Goal: Transaction & Acquisition: Purchase product/service

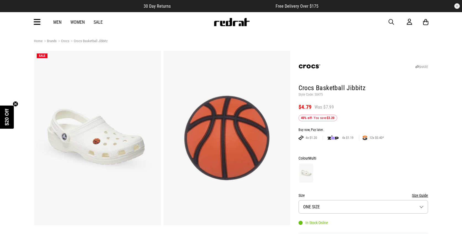
click at [390, 20] on span "button" at bounding box center [391, 22] width 6 height 7
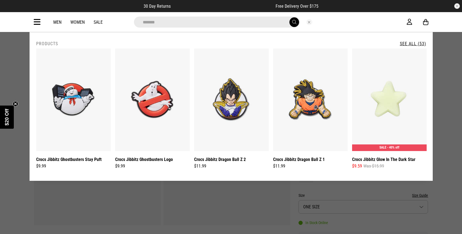
type input "*******"
click at [289, 17] on button "submit" at bounding box center [294, 22] width 10 height 10
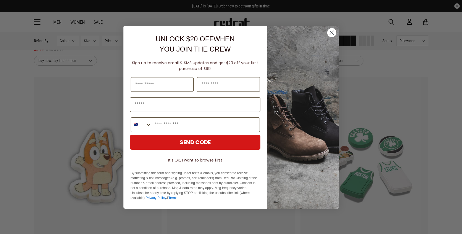
scroll to position [1121, 0]
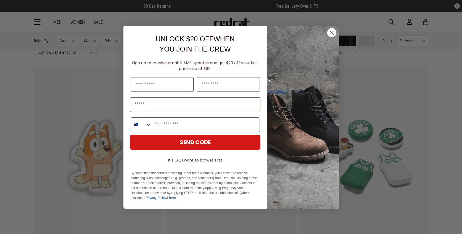
click at [331, 34] on circle "Close dialog" at bounding box center [331, 32] width 9 height 9
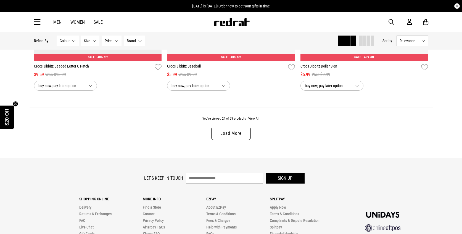
scroll to position [1753, 0]
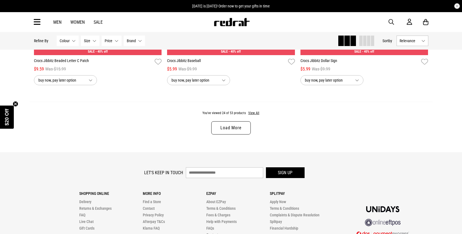
click at [238, 128] on link "Load More" at bounding box center [230, 127] width 39 height 13
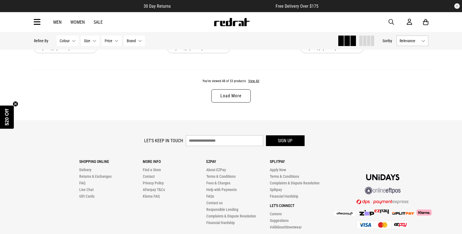
scroll to position [3564, 0]
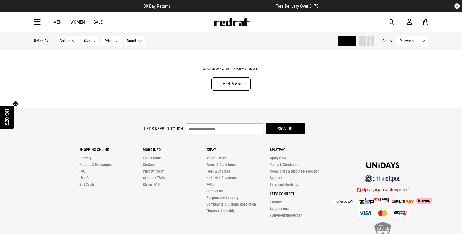
click at [234, 91] on div "You've viewed 48 of 53 products View All Load More" at bounding box center [231, 83] width 403 height 51
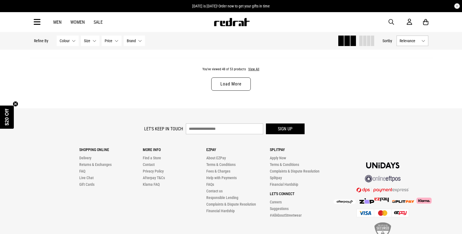
click at [233, 84] on link "Load More" at bounding box center [230, 84] width 39 height 13
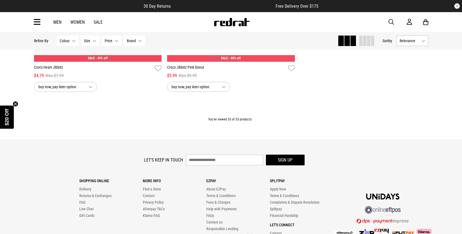
scroll to position [3954, 0]
